Goal: Information Seeking & Learning: Learn about a topic

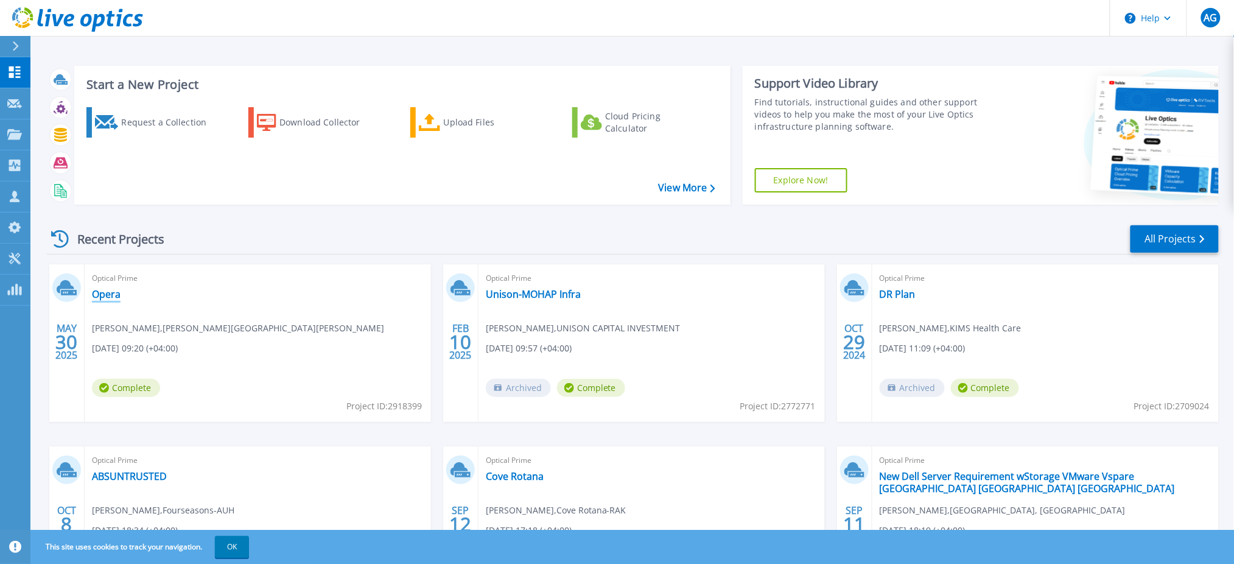
click at [105, 292] on link "Opera" at bounding box center [106, 294] width 29 height 12
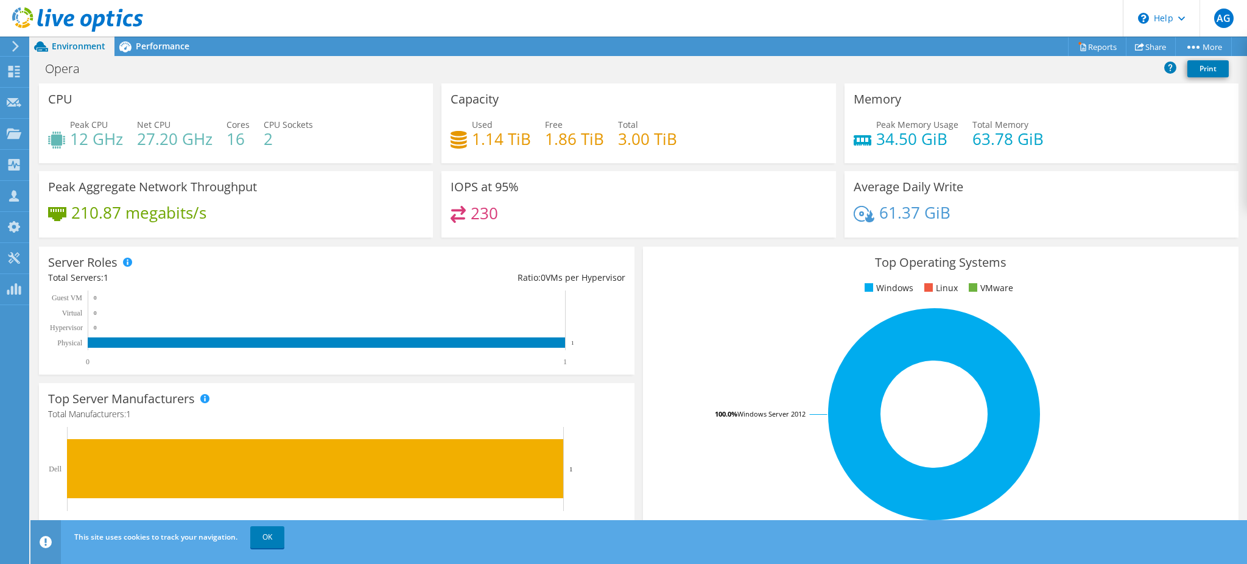
scroll to position [288, 0]
click at [163, 46] on span "Performance" at bounding box center [163, 46] width 54 height 12
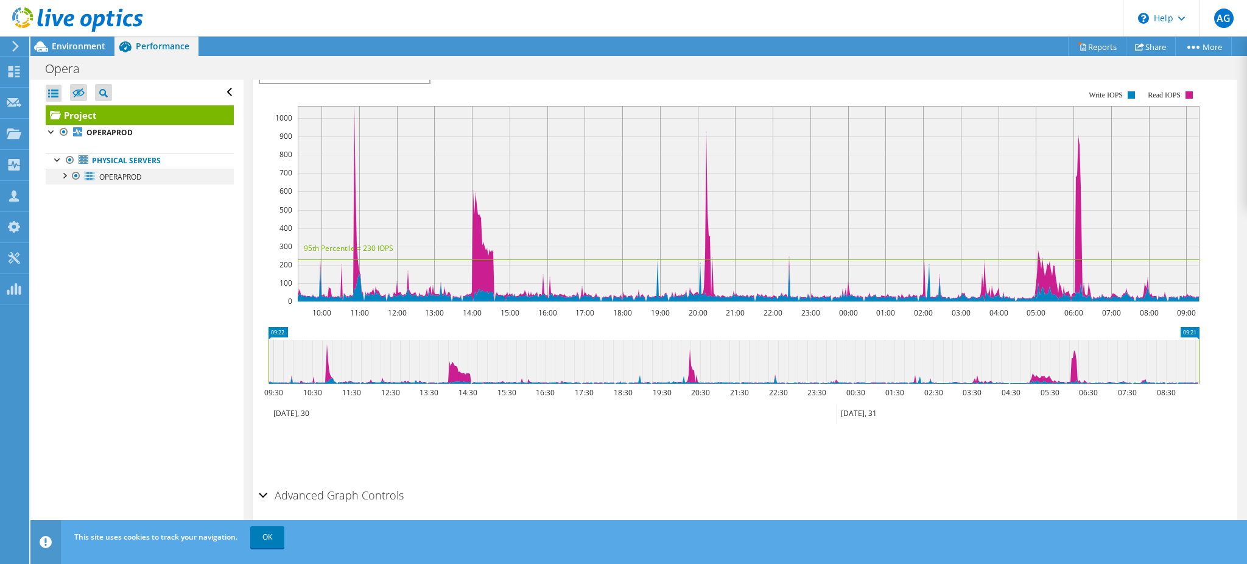
click at [65, 178] on div at bounding box center [64, 175] width 12 height 12
click at [55, 159] on div at bounding box center [58, 159] width 12 height 12
click at [52, 126] on div at bounding box center [52, 131] width 12 height 12
click at [50, 133] on div at bounding box center [52, 131] width 12 height 12
click at [61, 161] on div at bounding box center [58, 159] width 12 height 12
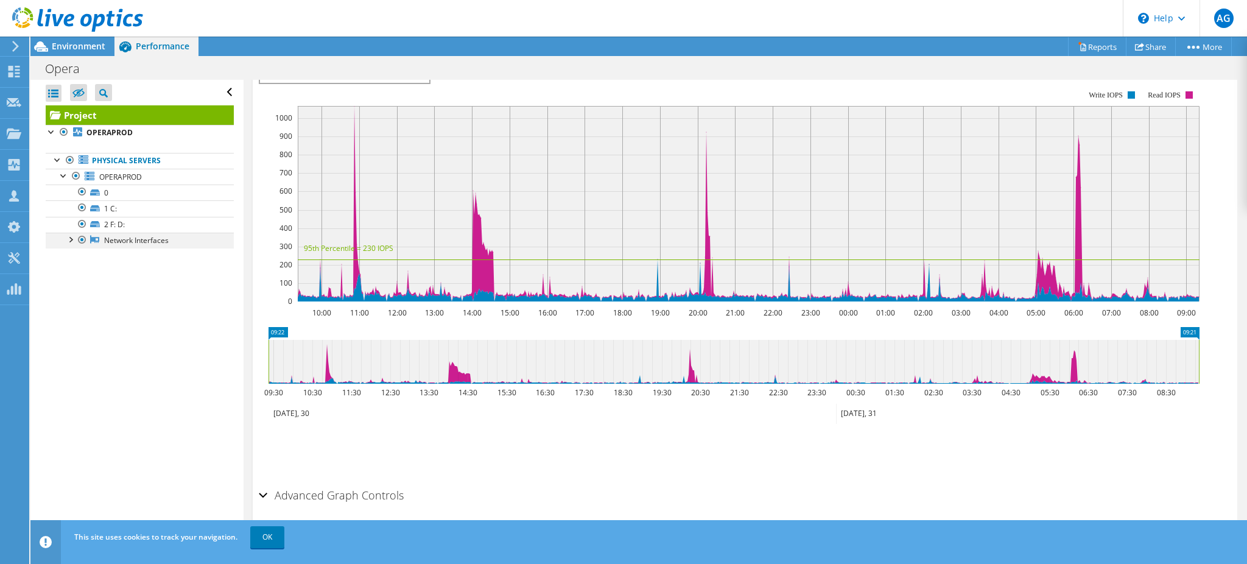
click at [72, 241] on div at bounding box center [70, 239] width 12 height 12
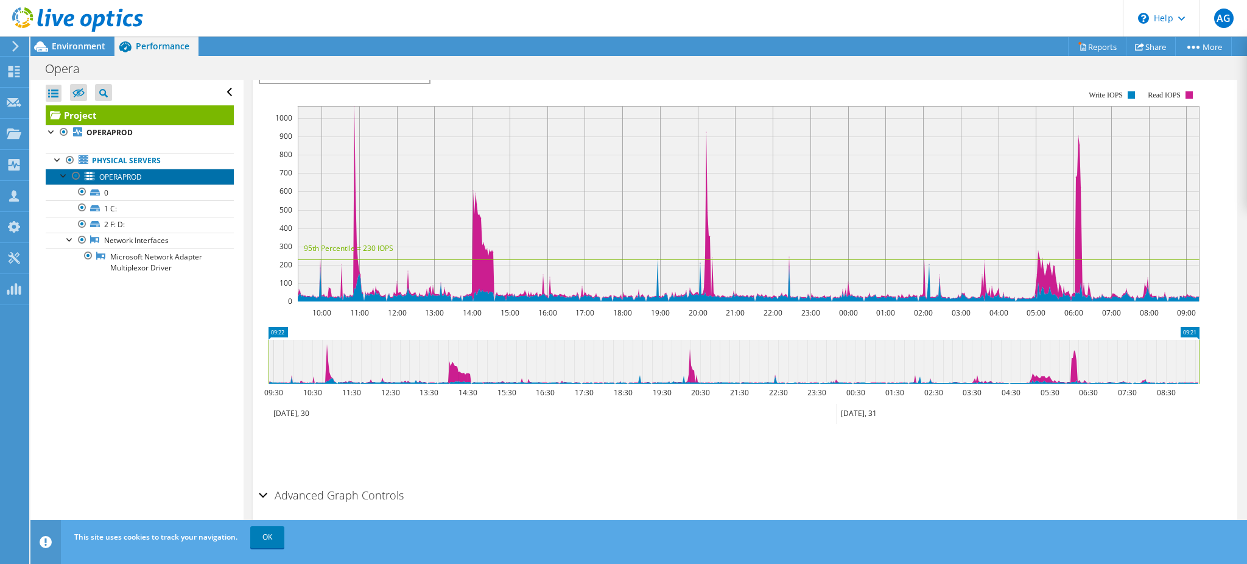
click at [124, 178] on span "OPERAPROD" at bounding box center [120, 177] width 43 height 10
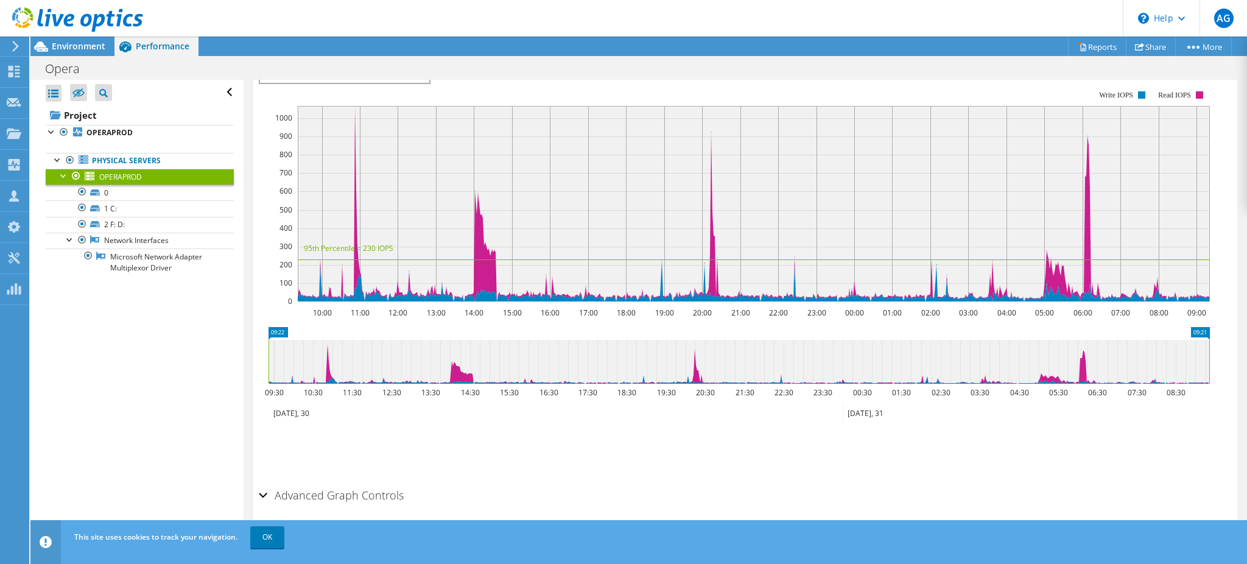
scroll to position [254, 0]
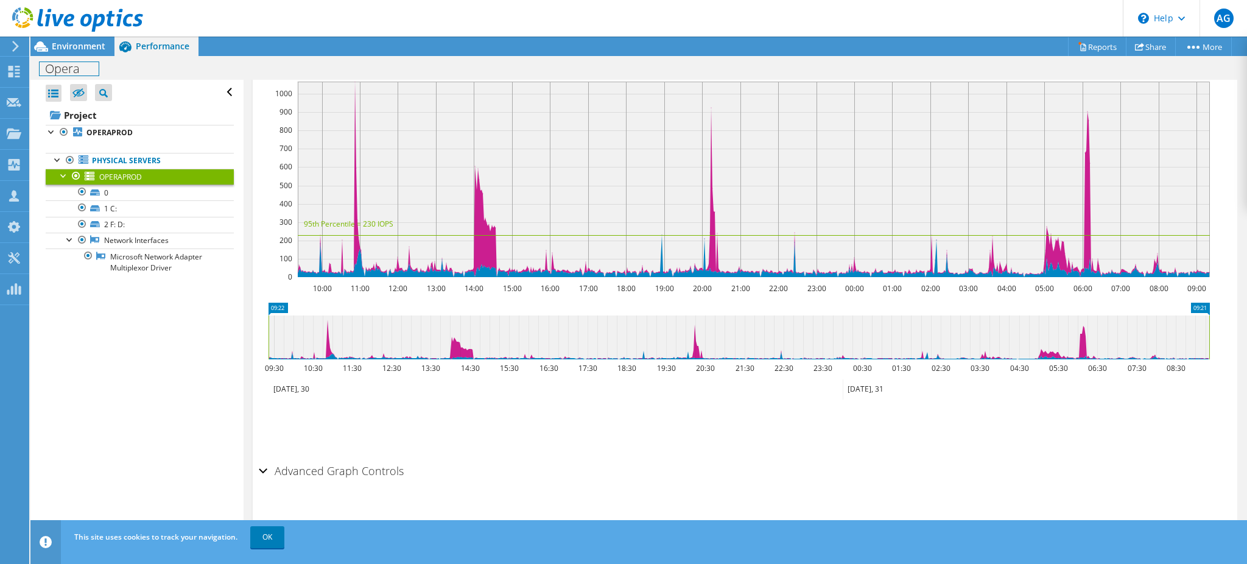
click at [65, 58] on div "Opera Print" at bounding box center [638, 68] width 1216 height 23
click at [69, 41] on span "Environment" at bounding box center [79, 46] width 54 height 12
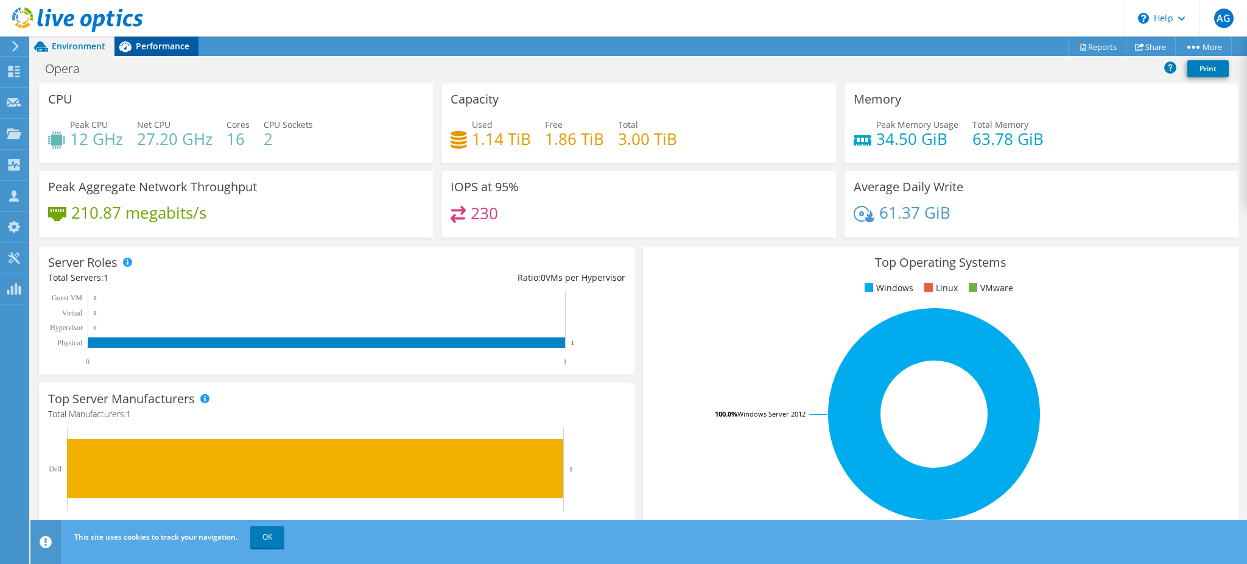
click at [169, 44] on span "Performance" at bounding box center [163, 46] width 54 height 12
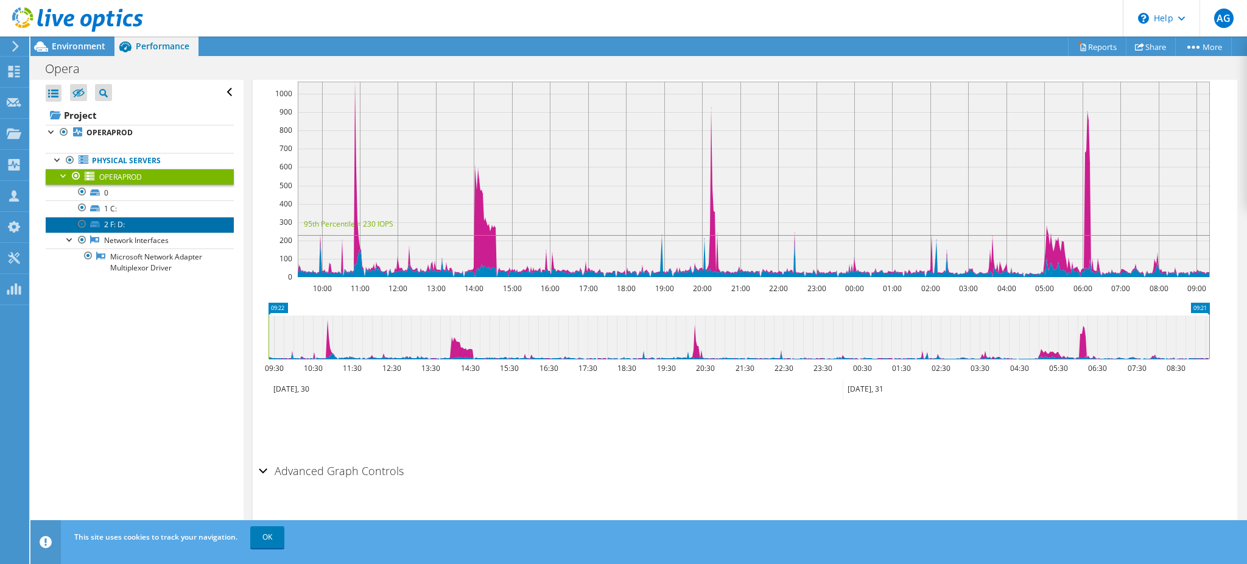
click at [120, 225] on link "2 F: D:" at bounding box center [140, 225] width 188 height 16
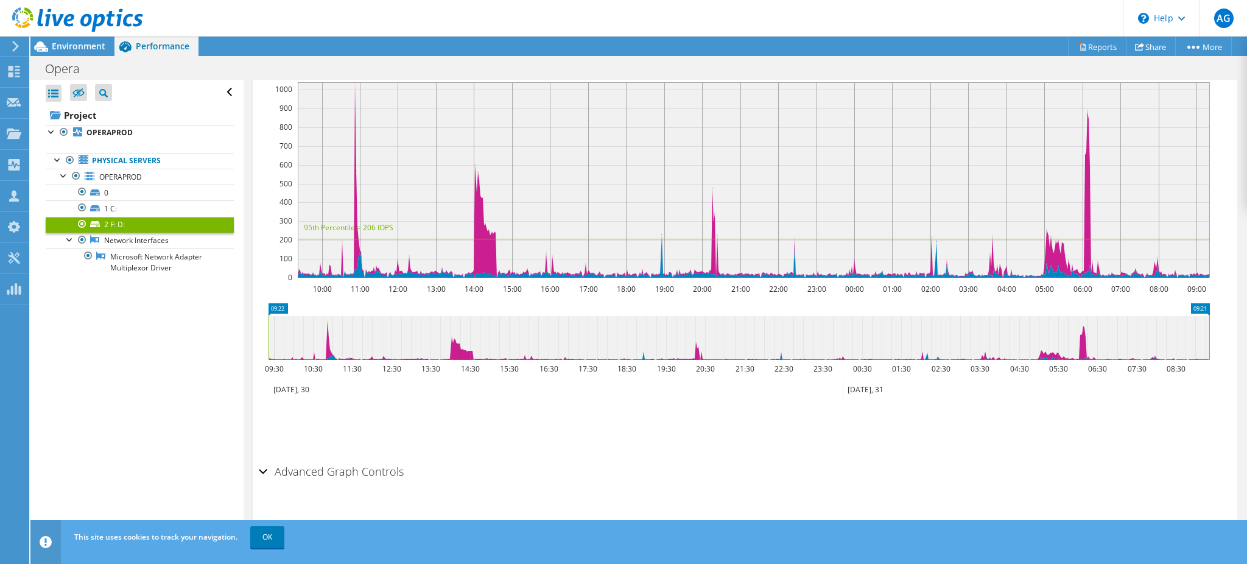
scroll to position [275, 0]
click at [110, 205] on link "1 C:" at bounding box center [140, 208] width 188 height 16
